Goal: Information Seeking & Learning: Find contact information

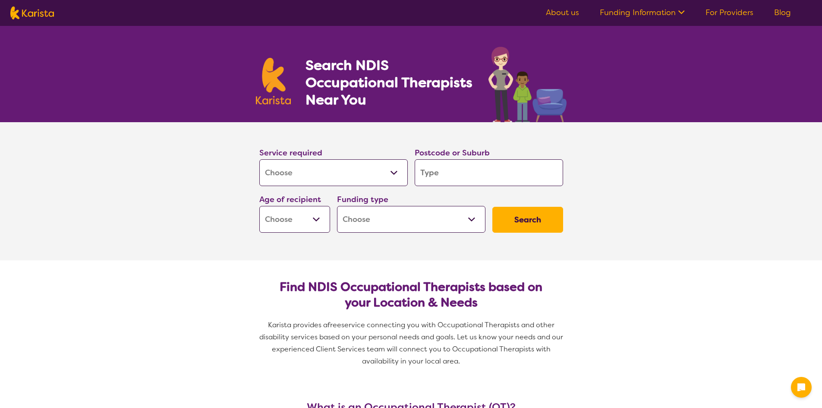
select select "[MEDICAL_DATA]"
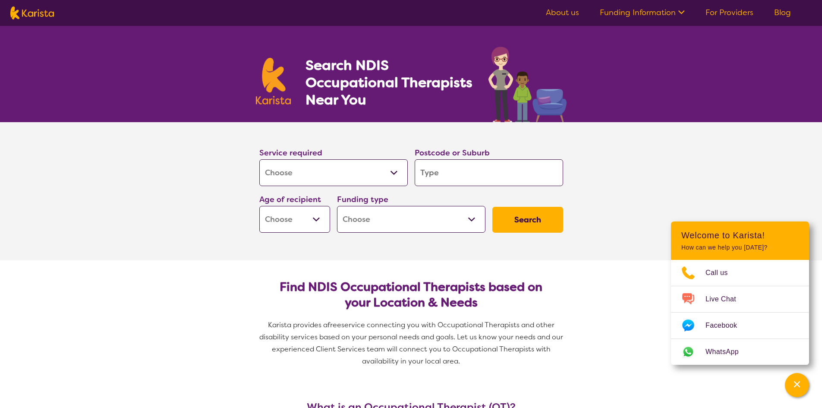
click at [299, 145] on div "Service required Allied Health Assistant Assessment ([MEDICAL_DATA] or [MEDICAL…" at bounding box center [333, 166] width 155 height 47
click at [300, 169] on select "Allied Health Assistant Assessment ([MEDICAL_DATA] or [MEDICAL_DATA]) Behaviour…" at bounding box center [333, 172] width 148 height 27
select select "Support worker"
click at [259, 159] on select "Allied Health Assistant Assessment ([MEDICAL_DATA] or [MEDICAL_DATA]) Behaviour…" at bounding box center [333, 172] width 148 height 27
select select "Support worker"
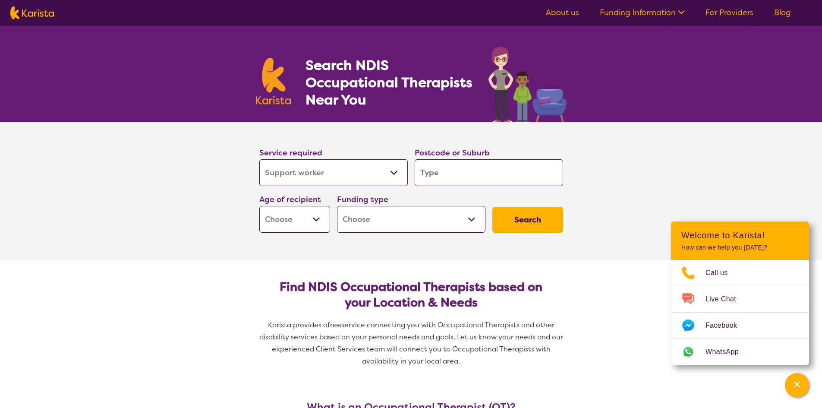
click at [483, 174] on input "search" at bounding box center [489, 172] width 148 height 27
type input "6148"
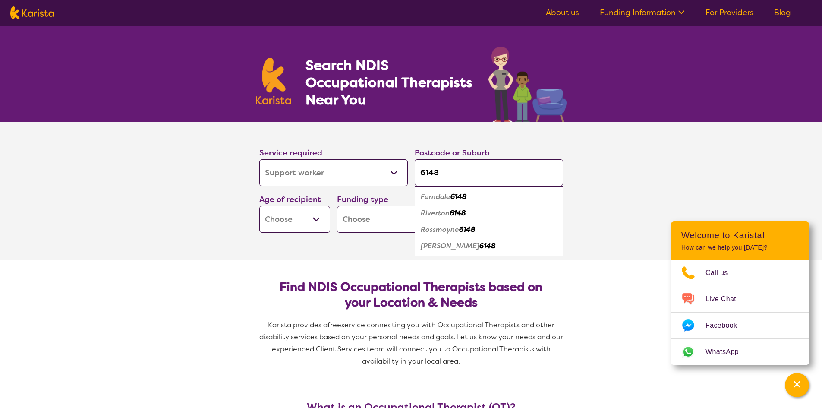
click at [286, 215] on select "Early Childhood - 0 to 9 Child - 10 to 11 Adolescent - 12 to 17 Adult - 18 to 6…" at bounding box center [294, 219] width 71 height 27
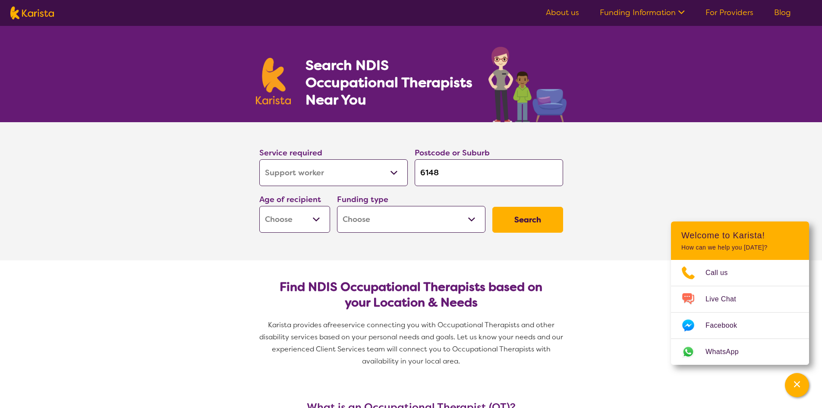
select select "AS"
click at [259, 206] on select "Early Childhood - 0 to 9 Child - 10 to 11 Adolescent - 12 to 17 Adult - 18 to 6…" at bounding box center [294, 219] width 71 height 27
select select "AS"
click at [424, 216] on select "Home Care Package (HCP) National Disability Insurance Scheme (NDIS) I don't know" at bounding box center [411, 219] width 148 height 27
select select "NDIS"
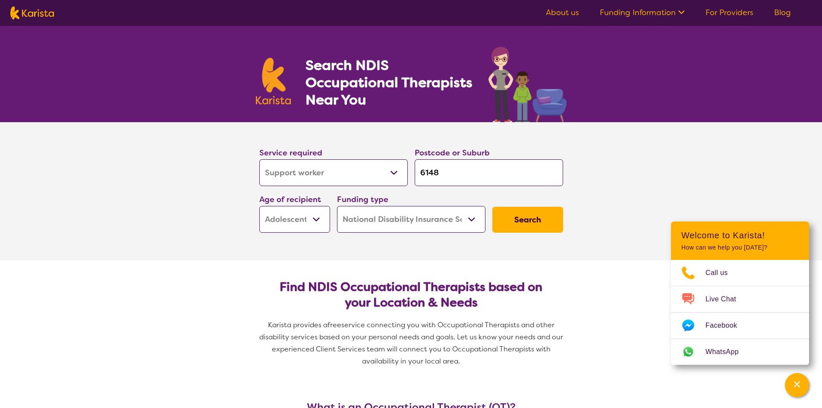
click at [337, 206] on select "Home Care Package (HCP) National Disability Insurance Scheme (NDIS) I don't know" at bounding box center [411, 219] width 148 height 27
select select "NDIS"
click at [545, 225] on button "Search" at bounding box center [527, 220] width 71 height 26
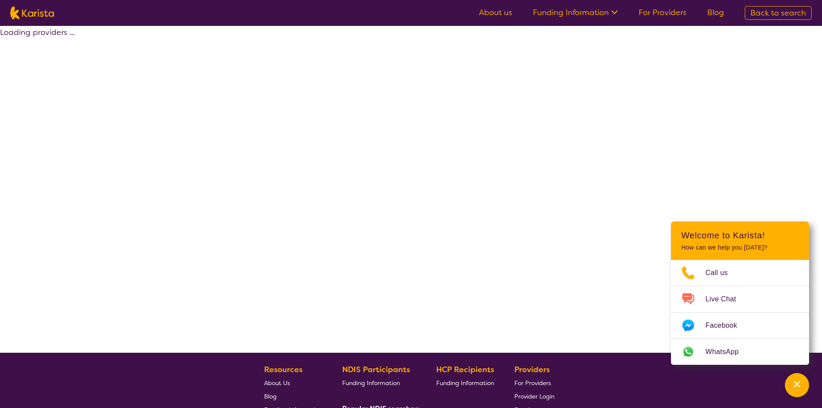
select select "by_score"
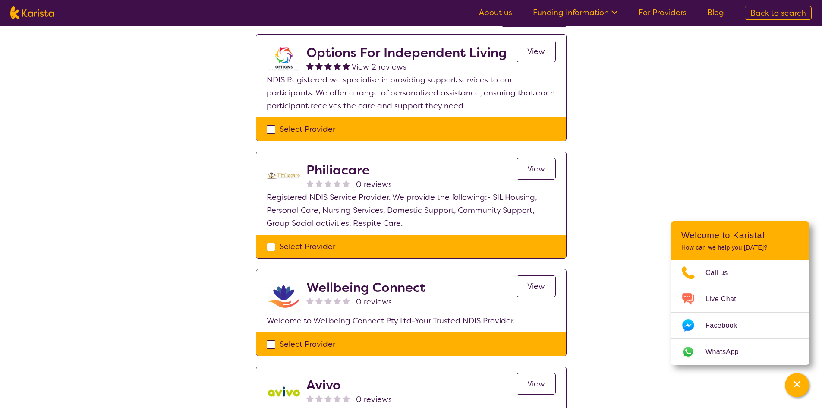
scroll to position [43, 0]
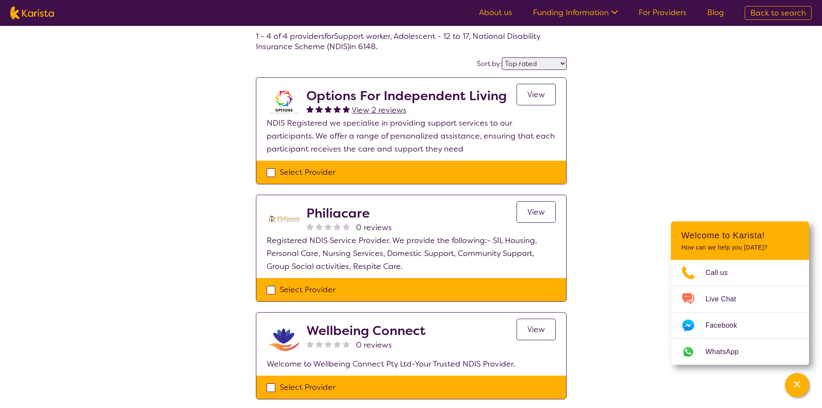
click at [550, 96] on link "View" at bounding box center [536, 95] width 39 height 22
